Goal: Transaction & Acquisition: Download file/media

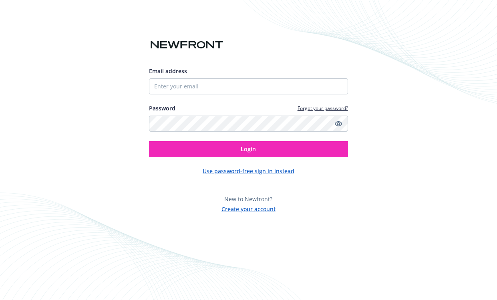
click at [252, 168] on button "Use password-free sign in instead" at bounding box center [249, 171] width 92 height 8
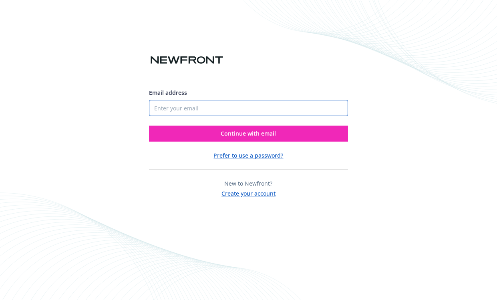
click at [227, 112] on input "Email address" at bounding box center [248, 108] width 199 height 16
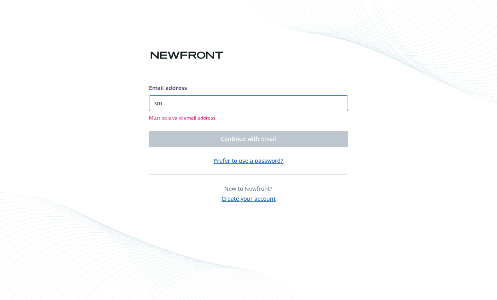
type input "s"
type input "a"
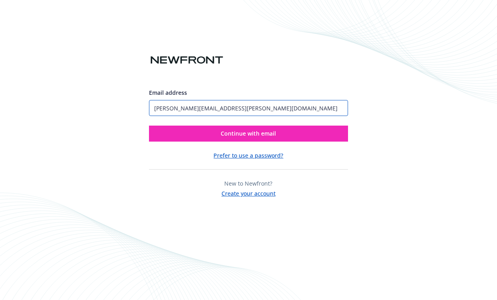
type input "[PERSON_NAME][EMAIL_ADDRESS][PERSON_NAME][DOMAIN_NAME]"
click at [149, 126] on button "Continue with email" at bounding box center [248, 134] width 199 height 16
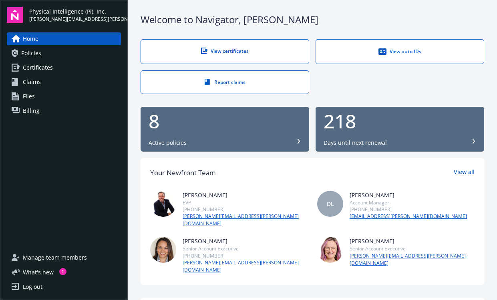
click at [54, 53] on link "Policies" at bounding box center [64, 53] width 114 height 13
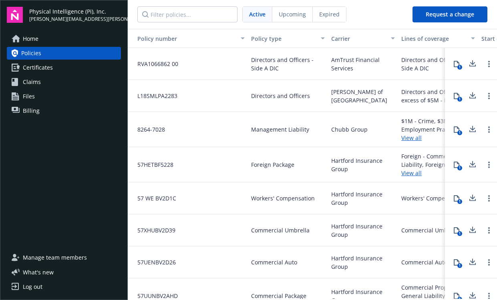
click at [470, 63] on icon at bounding box center [472, 62] width 5 height 5
click at [473, 96] on icon at bounding box center [472, 94] width 5 height 5
click at [473, 130] on icon at bounding box center [473, 130] width 10 height 10
click at [473, 164] on icon at bounding box center [473, 165] width 10 height 10
click at [474, 196] on icon at bounding box center [473, 198] width 10 height 10
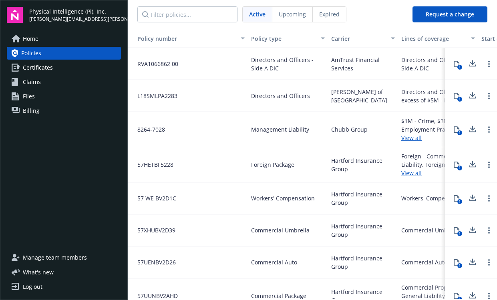
scroll to position [15, 0]
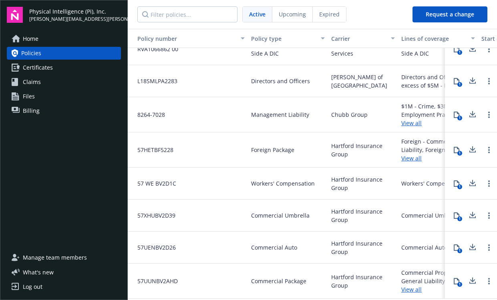
click at [473, 213] on icon at bounding box center [473, 216] width 10 height 10
click at [473, 246] on icon at bounding box center [473, 248] width 10 height 10
click at [473, 279] on icon at bounding box center [473, 281] width 10 height 10
